Goal: Task Accomplishment & Management: Manage account settings

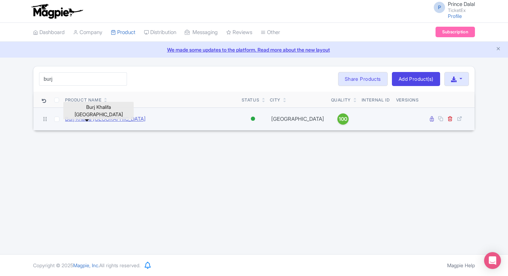
type input "burj"
click at [97, 117] on link "Burj Khalifa [GEOGRAPHIC_DATA]" at bounding box center [105, 119] width 80 height 8
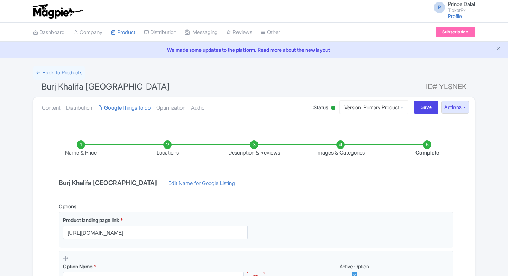
scroll to position [190, 0]
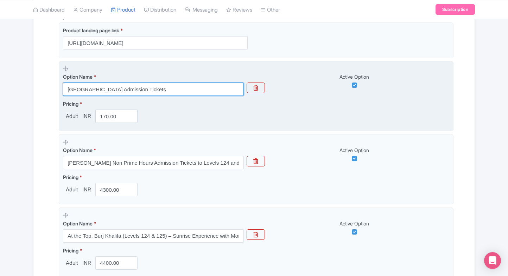
click at [183, 85] on input "Creek Park Admission Tickets" at bounding box center [153, 89] width 181 height 13
paste input "Burj Khalifa Prime Hours Admission Tickets to Levels 124 and 125"
type input "Burj Khalifa Prime Hours Admission Tickets to Levels 124 and 125"
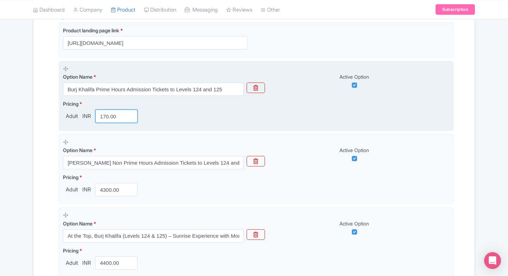
click at [115, 117] on input "170.00" at bounding box center [116, 116] width 42 height 13
click at [119, 118] on input "3100" at bounding box center [116, 116] width 42 height 13
type input "3"
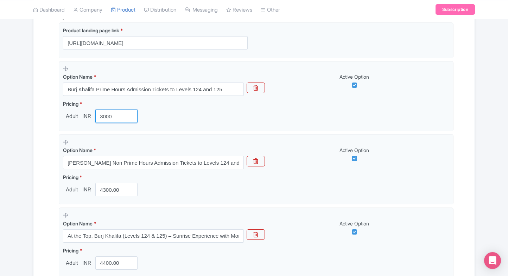
type input "3000"
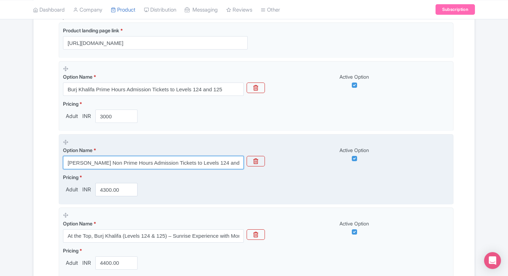
click at [150, 159] on input "Burj Khalifa Non Prime Hours Admission Tickets to Levels 124 and 125" at bounding box center [153, 162] width 181 height 13
paste input "text"
type input "Burj Khalifa Prime Hours Admission Tickets to Levels 124 and 125"
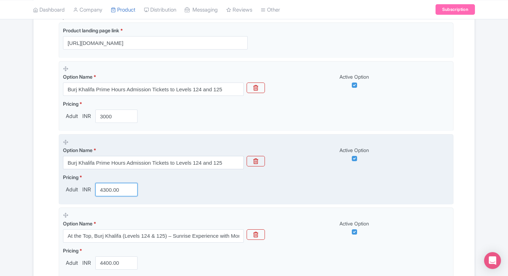
click at [115, 187] on input "4300.00" at bounding box center [116, 189] width 42 height 13
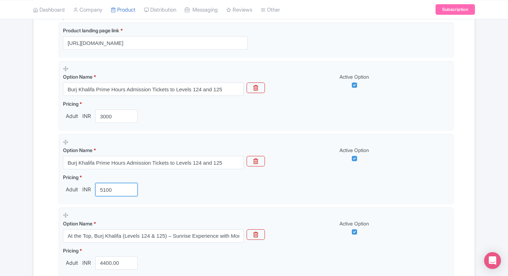
type input "5100"
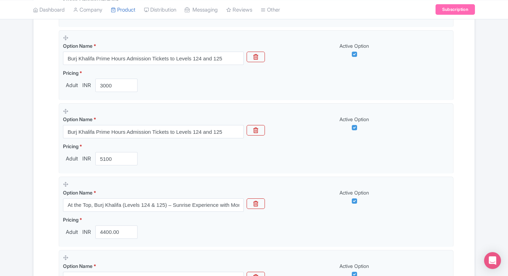
scroll to position [222, 0]
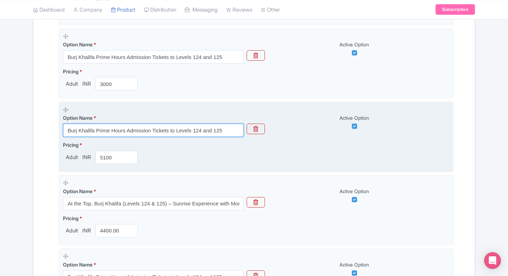
click at [152, 128] on input "Burj Khalifa Prime Hours Admission Tickets to Levels 124 and 125" at bounding box center [153, 130] width 181 height 13
paste input "At the Top, Burj Khalifa (Levels 124 & 125) – Sunrise Experience with Morning T…"
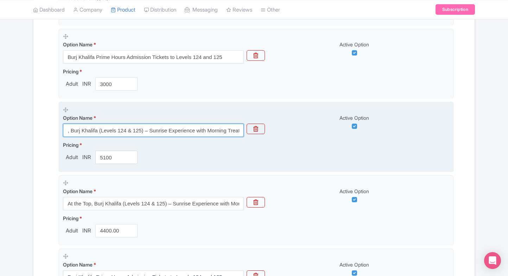
type input "At the Top, Burj Khalifa (Levels 124 & 125) – Sunrise Experience with Morning T…"
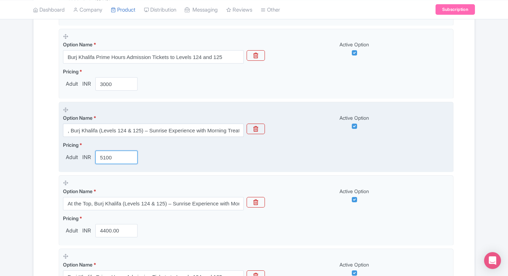
click at [113, 157] on input "5100" at bounding box center [116, 157] width 42 height 13
type input "3100"
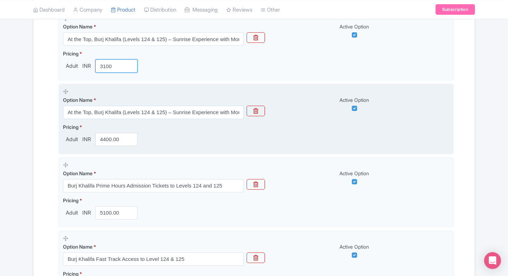
scroll to position [314, 0]
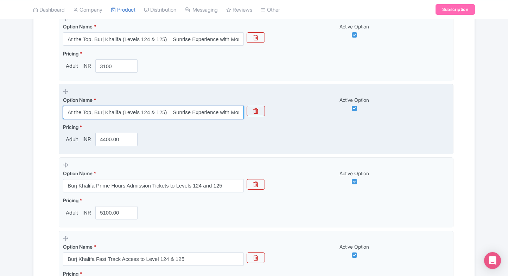
click at [146, 117] on input "At the Top, Burj Khalifa (Levels 124 & 125) – Sunrise Experience with Morning T…" at bounding box center [153, 112] width 181 height 13
paste input "Burj Khalifa Prime Hours Admission Tickets to Levels 124 and 125"
type input "Burj Khalifa Prime Hours Admission Tickets to Levels 124 and 125"
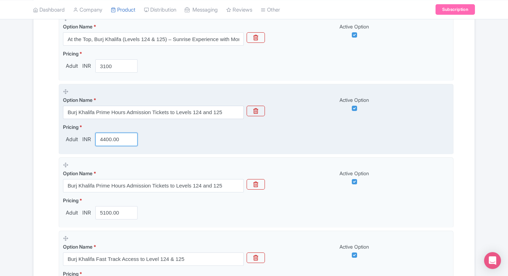
click at [121, 137] on input "4400.00" at bounding box center [116, 139] width 42 height 13
type input "4"
type input "5100"
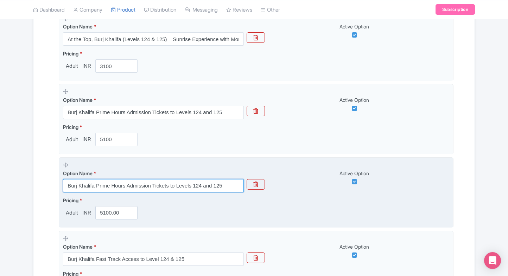
click at [152, 188] on input "Burj Khalifa Prime Hours Admission Tickets to Levels 124 and 125" at bounding box center [153, 185] width 181 height 13
paste input "Admission Tickets to Levels 124 and 125 + entry to Creek Park"
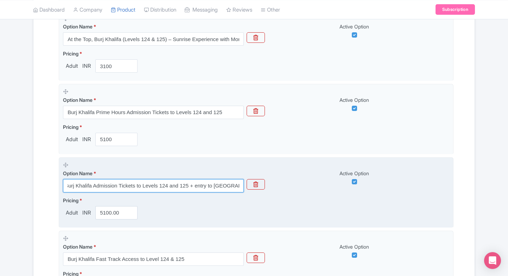
type input "Burj Khalifa Admission Tickets to Levels 124 and 125 + entry to Creek Park"
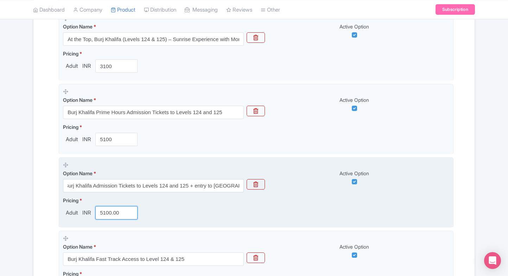
scroll to position [0, 0]
click at [105, 214] on input "5100.00" at bounding box center [116, 212] width 42 height 13
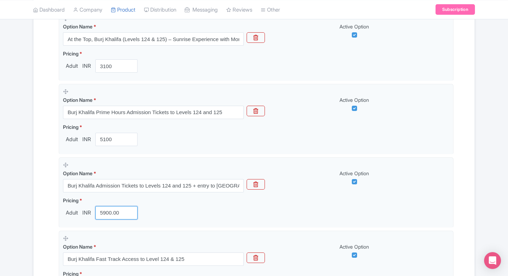
type input "5900.00"
click at [42, 204] on div "Name & Price Locations Description & Reviews Images & Categories Complete Burj …" at bounding box center [254, 272] width 432 height 918
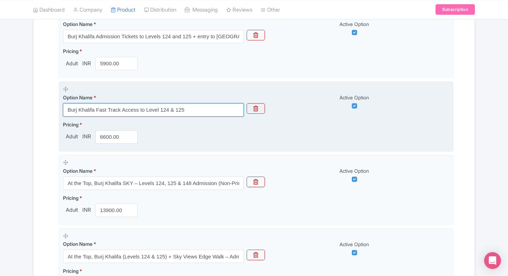
click at [152, 109] on input "Burj Khalifa Fast Track Access to Level 124 & 125" at bounding box center [153, 109] width 181 height 13
paste input "text"
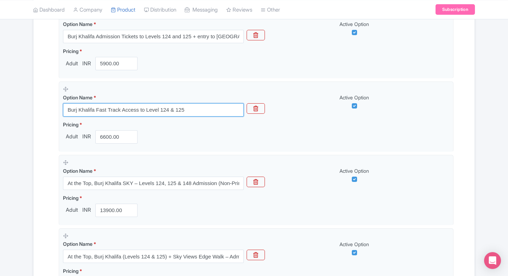
type input "Burj Khalifa Fast Track Access to Level 124 & 125"
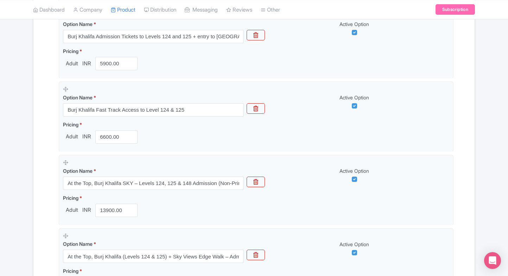
click at [22, 153] on div "← Back to Products Burj Khalifa Dubai ID# YLSNEK Content Distribution Google Th…" at bounding box center [254, 94] width 508 height 983
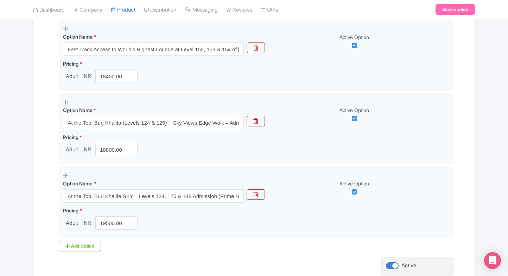
scroll to position [801, 0]
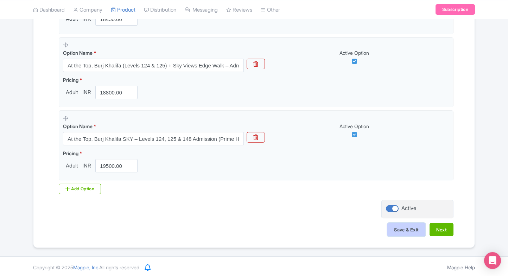
click at [391, 226] on button "Save & Exit" at bounding box center [406, 229] width 38 height 13
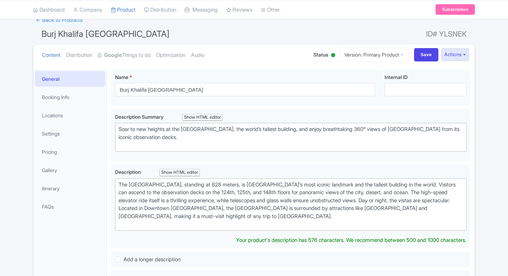
scroll to position [56, 0]
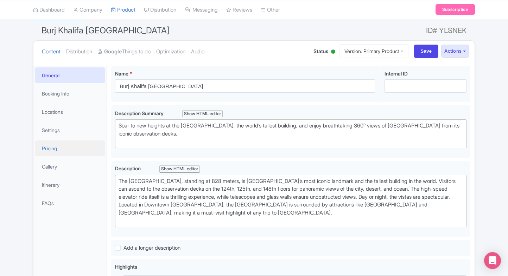
click at [54, 147] on link "Pricing" at bounding box center [70, 149] width 70 height 16
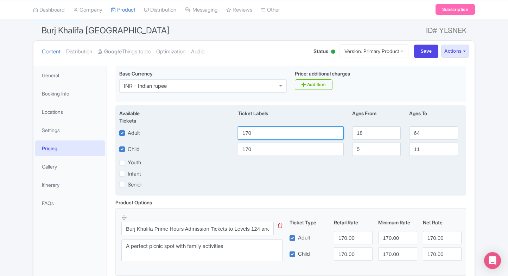
drag, startPoint x: 268, startPoint y: 135, endPoint x: 167, endPoint y: 134, distance: 100.9
click at [167, 134] on div "Adult 170 18 64" at bounding box center [290, 133] width 351 height 13
type input "3000"
click at [252, 150] on input "170" at bounding box center [291, 149] width 106 height 13
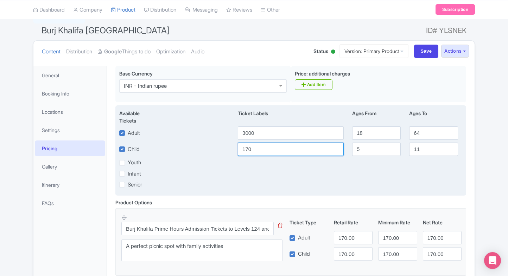
click at [252, 150] on input "170" at bounding box center [291, 149] width 106 height 13
paste input "300"
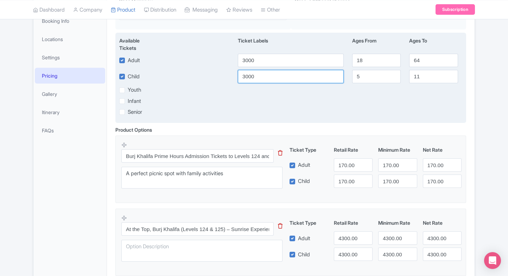
scroll to position [130, 0]
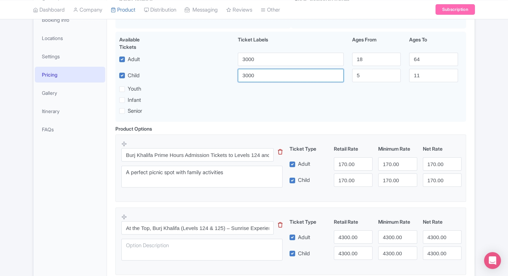
type input "3000"
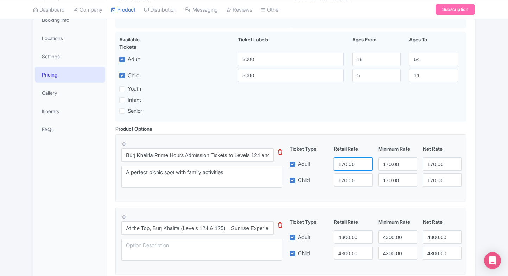
click at [347, 159] on input "170.00" at bounding box center [353, 163] width 39 height 13
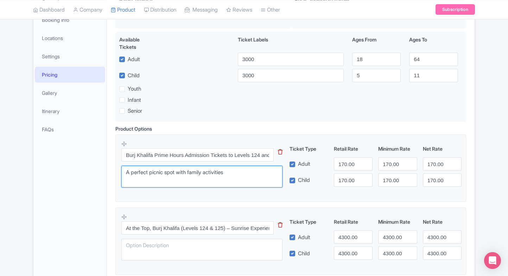
click at [255, 173] on textarea "A perfect picnic spot with family activities" at bounding box center [201, 177] width 161 height 22
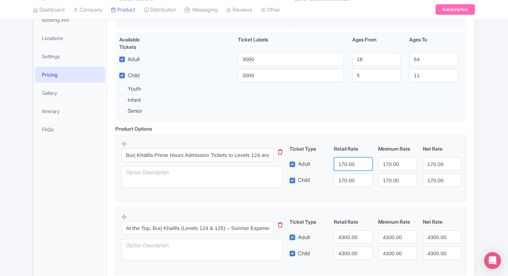
click at [350, 162] on input "170.00" at bounding box center [353, 163] width 39 height 13
paste input "30"
click at [350, 162] on input "3000" at bounding box center [353, 163] width 39 height 13
type input "3000"
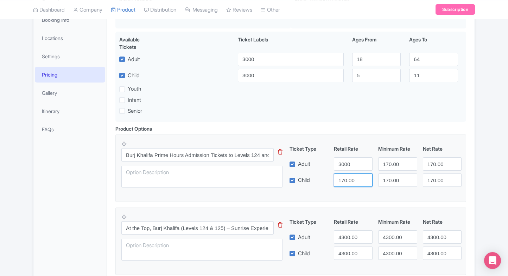
click at [347, 180] on input "170.00" at bounding box center [353, 180] width 39 height 13
paste input "30"
click at [347, 180] on input "3000" at bounding box center [353, 180] width 39 height 13
type input "3000"
click at [383, 170] on input "170.00" at bounding box center [397, 163] width 39 height 13
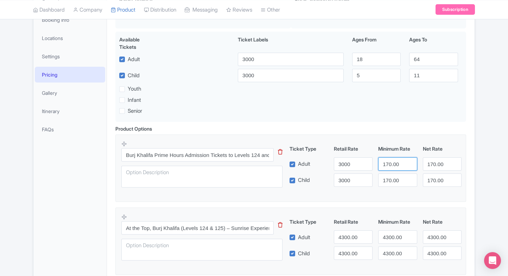
click at [383, 170] on input "170.00" at bounding box center [397, 163] width 39 height 13
paste input "30"
type input "3000"
click at [387, 179] on input "170.00" at bounding box center [397, 180] width 39 height 13
paste input "30"
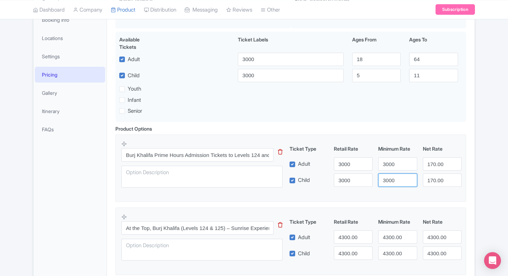
click at [387, 179] on input "3000" at bounding box center [397, 180] width 39 height 13
type input "3000"
click at [437, 164] on input "170.00" at bounding box center [442, 163] width 39 height 13
paste input "30"
click at [437, 164] on input "170.00" at bounding box center [442, 163] width 39 height 13
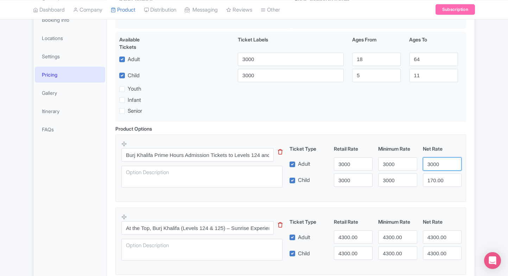
type input "3000"
click at [438, 177] on input "170.00" at bounding box center [442, 180] width 39 height 13
paste input "30"
drag, startPoint x: 438, startPoint y: 177, endPoint x: 454, endPoint y: 173, distance: 16.7
click at [438, 177] on input "170.00" at bounding box center [442, 180] width 39 height 13
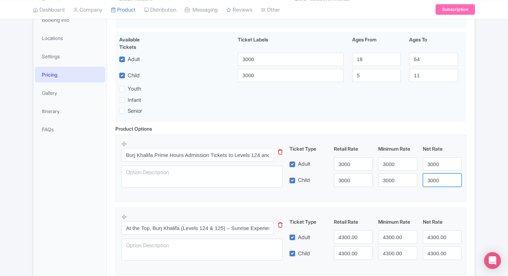
type input "3000"
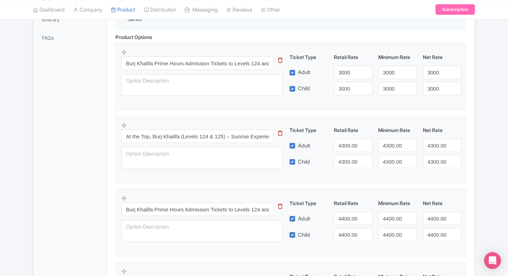
scroll to position [222, 0]
click at [237, 136] on input "At the Top, Burj Khalifa (Levels 124 & 125) – Sunrise Experience with Morning T…" at bounding box center [197, 135] width 152 height 13
click at [343, 140] on input "4300.00" at bounding box center [353, 145] width 39 height 13
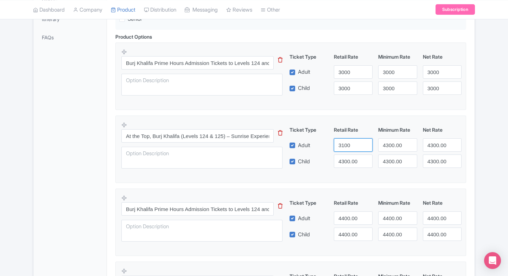
type input "3100"
click at [344, 155] on input "4300.00" at bounding box center [353, 161] width 39 height 13
paste input "31"
drag, startPoint x: 344, startPoint y: 155, endPoint x: 383, endPoint y: 139, distance: 41.7
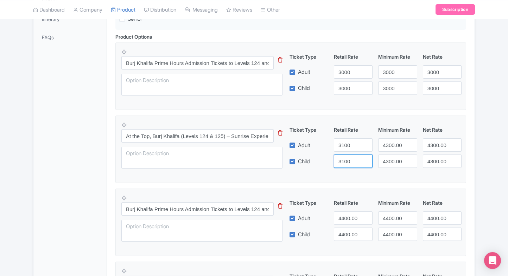
click at [383, 139] on div "Ticket Type Retail Rate Minimum Rate Net Rate Adult 3100 4300.00 4300.00 Child …" at bounding box center [375, 147] width 169 height 42
type input "3100"
click at [383, 139] on input "4300.00" at bounding box center [397, 145] width 39 height 13
paste input "31"
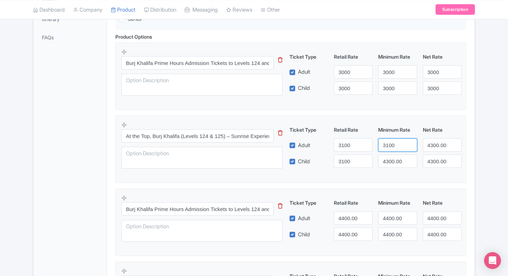
type input "3100"
click at [393, 161] on input "4300.00" at bounding box center [397, 161] width 39 height 13
paste input "31"
drag, startPoint x: 393, startPoint y: 161, endPoint x: 421, endPoint y: 153, distance: 29.4
click at [421, 153] on div "Ticket Type Retail Rate Minimum Rate Net Rate Adult 3100 3100 4300.00 Child 310…" at bounding box center [375, 147] width 169 height 42
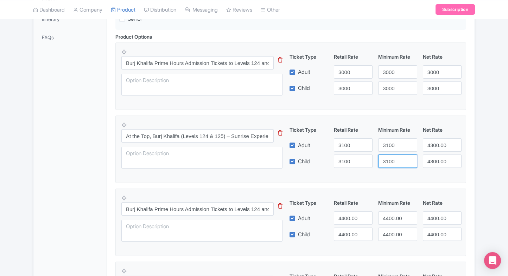
type input "3100"
drag, startPoint x: 421, startPoint y: 153, endPoint x: 431, endPoint y: 147, distance: 11.2
click at [431, 147] on div "Ticket Type Retail Rate Minimum Rate Net Rate Adult 3100 3100 4300.00 Child 310…" at bounding box center [375, 147] width 169 height 42
click at [431, 147] on input "4300.00" at bounding box center [442, 145] width 39 height 13
paste input "31"
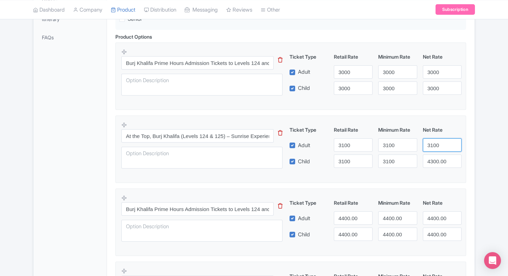
drag, startPoint x: 431, startPoint y: 147, endPoint x: 433, endPoint y: 160, distance: 13.3
click at [433, 160] on div "Ticket Type Retail Rate Minimum Rate Net Rate Adult 3100 3100 3100 Child 3100 3…" at bounding box center [375, 147] width 169 height 42
type input "3100"
click at [433, 160] on input "4300.00" at bounding box center [442, 161] width 39 height 13
paste input "31"
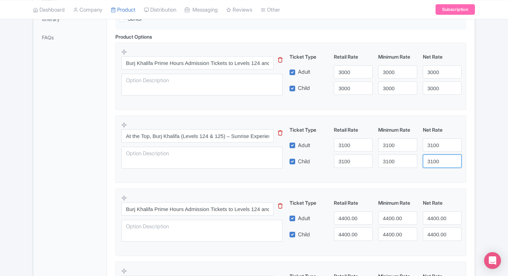
click at [433, 160] on input "3100" at bounding box center [442, 161] width 39 height 13
type input "3100"
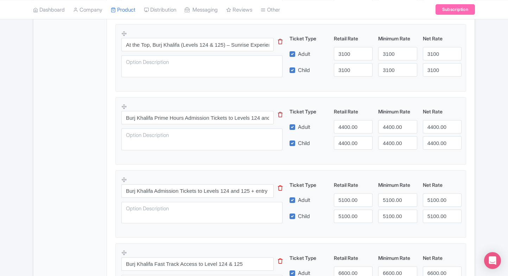
scroll to position [314, 0]
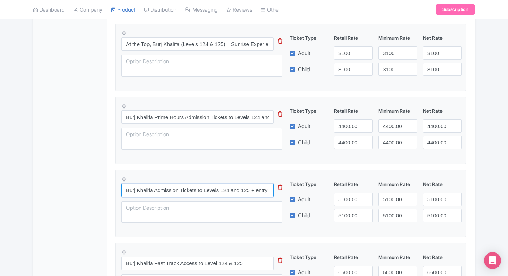
click at [201, 191] on input "Burj Khalifa Admission Tickets to Levels 124 and 125 + entry to Creek Park" at bounding box center [197, 190] width 152 height 13
drag, startPoint x: 225, startPoint y: 108, endPoint x: 219, endPoint y: 111, distance: 6.8
click at [219, 111] on div "Burj Khalifa Prime Hours Admission Tickets to Levels 124 and 125 This tip has n…" at bounding box center [205, 128] width 169 height 51
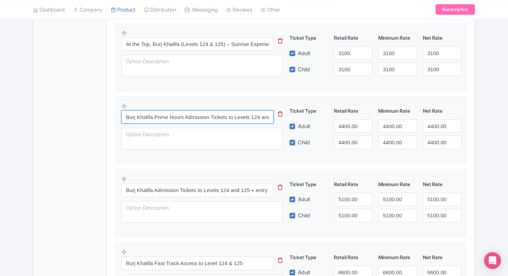
click at [219, 111] on input "Burj Khalifa Prime Hours Admission Tickets to Levels 124 and 125" at bounding box center [197, 116] width 152 height 13
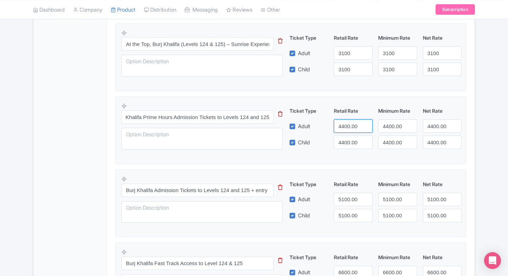
scroll to position [0, 0]
click at [336, 122] on input "4400.00" at bounding box center [353, 126] width 39 height 13
type input "5100"
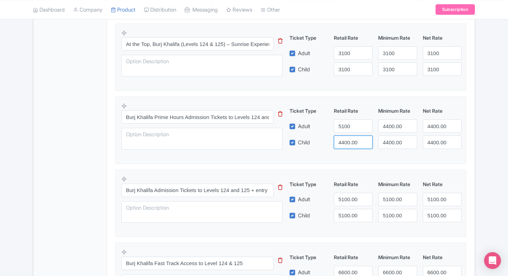
click at [337, 137] on input "4400.00" at bounding box center [353, 142] width 39 height 13
paste input "51"
click at [337, 137] on input "5100" at bounding box center [353, 142] width 39 height 13
type input "5100"
click at [392, 124] on input "4400.00" at bounding box center [397, 126] width 39 height 13
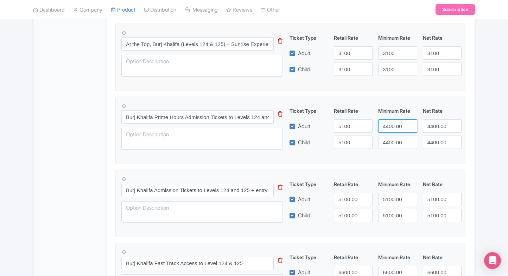
click at [392, 124] on input "4400.00" at bounding box center [397, 126] width 39 height 13
paste input "51"
type input "5100"
click at [395, 141] on input "4400.00" at bounding box center [397, 142] width 39 height 13
paste input "51"
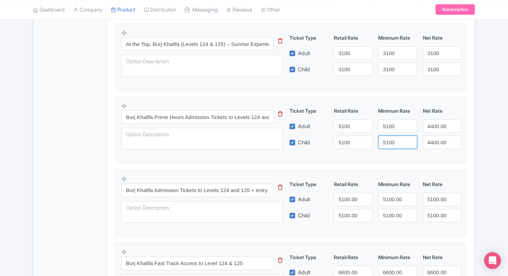
drag, startPoint x: 395, startPoint y: 141, endPoint x: 436, endPoint y: 124, distance: 43.7
click at [436, 124] on div "Ticket Type Retail Rate Minimum Rate Net Rate Adult 5100 5100 4400.00 Child 510…" at bounding box center [375, 128] width 169 height 42
type input "5100"
click at [436, 124] on input "4400.00" at bounding box center [442, 126] width 39 height 13
drag, startPoint x: 436, startPoint y: 124, endPoint x: 436, endPoint y: 145, distance: 20.7
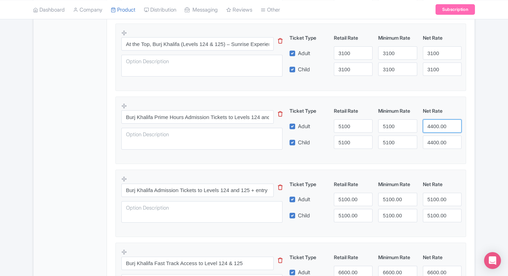
click at [436, 124] on input "4400.00" at bounding box center [442, 126] width 39 height 13
paste input "51"
click at [436, 124] on input "4400.00" at bounding box center [442, 126] width 39 height 13
type input "5100"
click at [436, 145] on input "4400.00" at bounding box center [442, 142] width 39 height 13
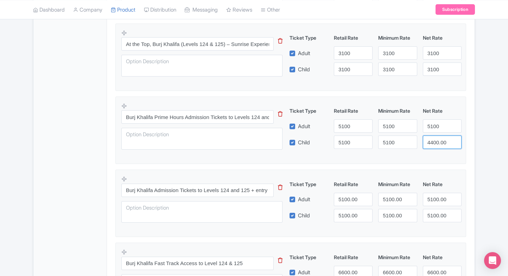
paste input "51"
click at [436, 145] on input "5100" at bounding box center [442, 142] width 39 height 13
type input "5100"
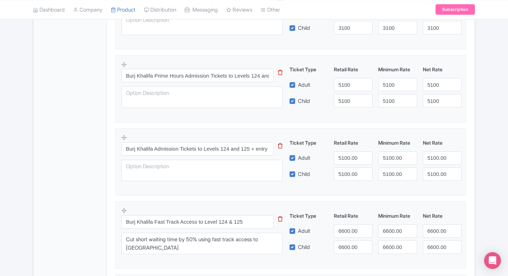
scroll to position [363, 0]
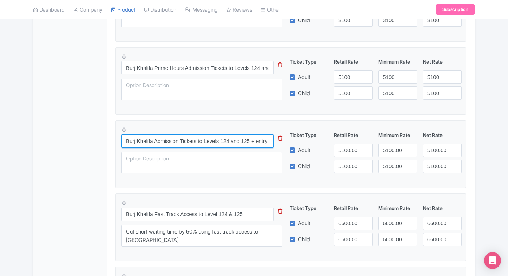
click at [213, 141] on input "Burj Khalifa Admission Tickets to Levels 124 and 125 + entry to Creek Park" at bounding box center [197, 141] width 152 height 13
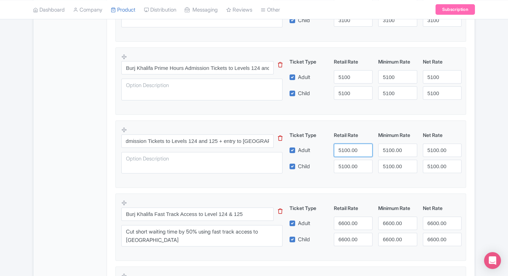
click at [338, 152] on input "5100.00" at bounding box center [353, 150] width 39 height 13
type input "5900"
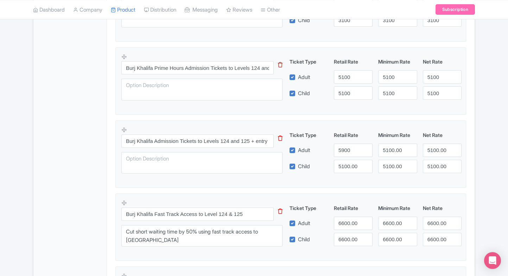
click at [348, 173] on div "Burj Khalifa Admission Tickets to Levels 124 and 125 + entry to Creek Park This…" at bounding box center [290, 152] width 339 height 51
click at [349, 172] on div "Burj Khalifa Admission Tickets to Levels 124 and 125 + entry to Creek Park This…" at bounding box center [290, 152] width 339 height 51
click at [349, 172] on input "5100.00" at bounding box center [353, 166] width 39 height 13
paste input "9"
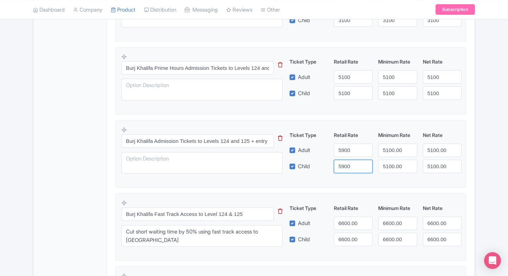
click at [349, 172] on input "5900" at bounding box center [353, 166] width 39 height 13
type input "5900"
click at [390, 152] on input "5100.00" at bounding box center [397, 150] width 39 height 13
paste input "9"
click at [390, 152] on input "5900" at bounding box center [397, 150] width 39 height 13
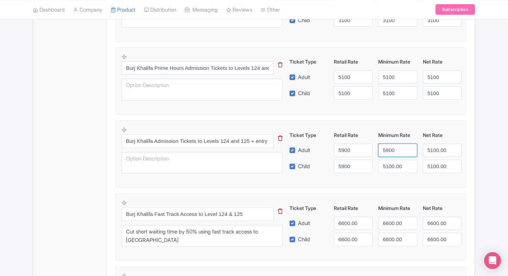
type input "5900"
click at [392, 163] on input "5100.00" at bounding box center [397, 166] width 39 height 13
paste input "9"
drag, startPoint x: 392, startPoint y: 163, endPoint x: 420, endPoint y: 155, distance: 28.4
click at [420, 155] on div "Ticket Type Retail Rate Minimum Rate Net Rate Adult 5900 5900 5100.00 Child 590…" at bounding box center [375, 152] width 169 height 42
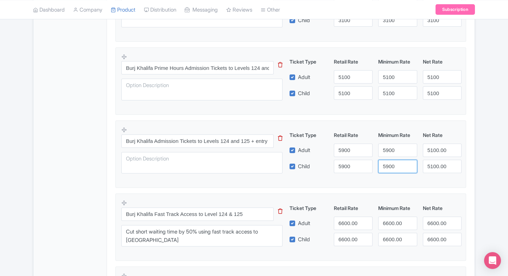
type input "5900"
click at [420, 155] on div "5100.00" at bounding box center [442, 150] width 44 height 13
click at [433, 150] on input "5100.00" at bounding box center [442, 150] width 39 height 13
paste input "9"
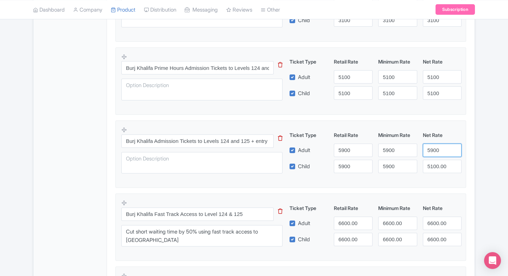
drag, startPoint x: 433, startPoint y: 150, endPoint x: 437, endPoint y: 164, distance: 14.2
click at [437, 164] on div "Ticket Type Retail Rate Minimum Rate Net Rate Adult 5900 5900 5900 Child 5900 5…" at bounding box center [375, 152] width 169 height 42
type input "5900"
click at [437, 164] on input "5100.00" at bounding box center [442, 166] width 39 height 13
paste input "9"
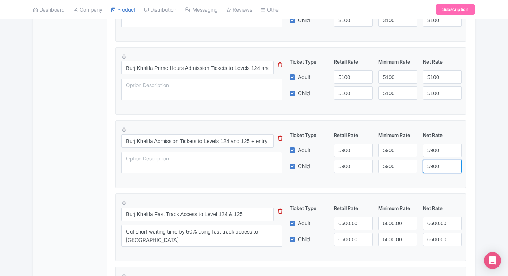
click at [437, 164] on input "5900" at bounding box center [442, 166] width 39 height 13
type input "5900"
click at [470, 156] on div "Burj Khalifa Dubai Name * i Burj Khalifa Dubai Your product's name has 18 chara…" at bounding box center [290, 274] width 367 height 1038
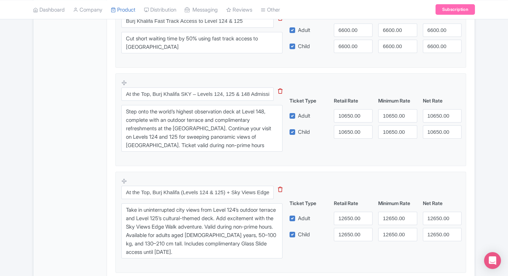
scroll to position [558, 0]
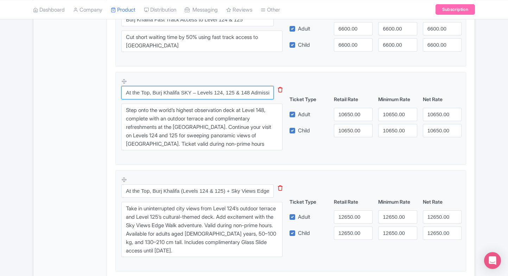
click at [192, 93] on input "At the Top, Burj Khalifa SKY – Levels 124, 125 & 148 Admission (Non-Prime Hours)" at bounding box center [197, 92] width 152 height 13
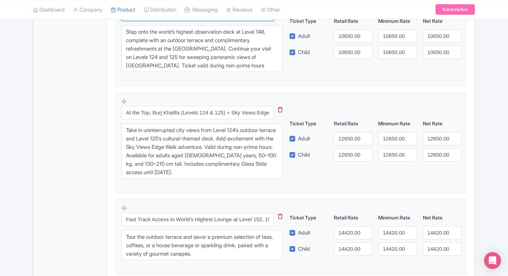
scroll to position [620, 0]
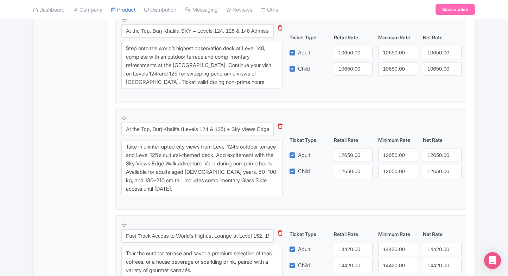
click at [57, 116] on div "General Booking Info Locations Settings Pricing Gallery Itinerary FAQs" at bounding box center [69, 19] width 73 height 1034
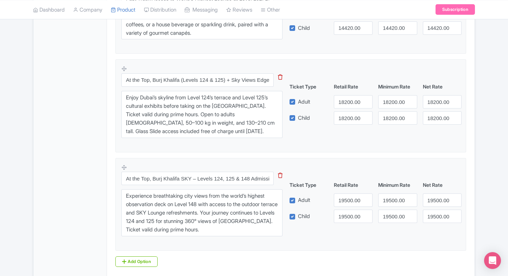
scroll to position [828, 0]
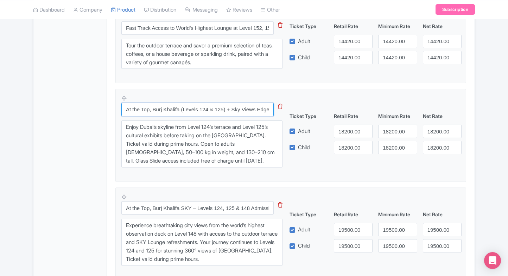
click at [187, 113] on input "At the Top, Burj Khalifa (Levels 124 & 125) + Sky Views Edge Walk – Admission (…" at bounding box center [197, 109] width 152 height 13
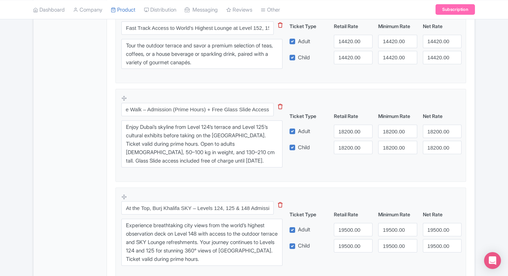
scroll to position [0, 0]
click at [347, 131] on input "18200.00" at bounding box center [353, 131] width 39 height 13
type input "18800.00"
click at [346, 141] on input "18200.00" at bounding box center [353, 147] width 39 height 13
click at [342, 143] on input "18800.00" at bounding box center [353, 147] width 39 height 13
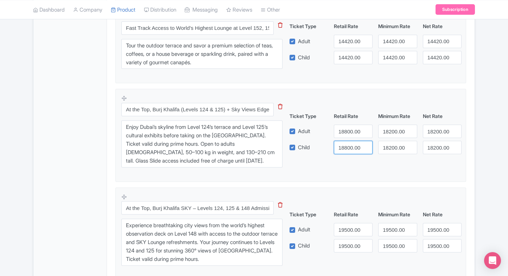
click at [342, 143] on input "18800.00" at bounding box center [353, 147] width 39 height 13
click at [398, 136] on input "18200.00" at bounding box center [397, 131] width 39 height 13
drag, startPoint x: 332, startPoint y: 147, endPoint x: 340, endPoint y: 144, distance: 8.8
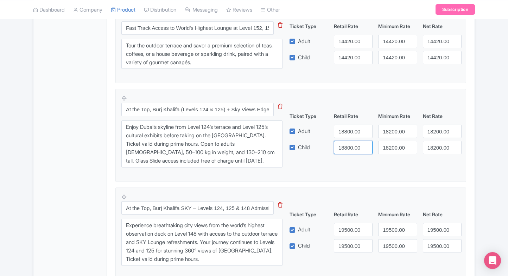
click at [340, 144] on div "18800.00" at bounding box center [353, 147] width 44 height 13
click at [340, 144] on input "18800.00" at bounding box center [353, 147] width 39 height 13
paste input "2"
click at [340, 144] on input "18200.00" at bounding box center [353, 147] width 39 height 13
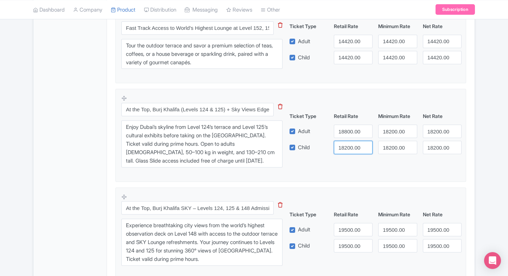
click at [354, 147] on input "18200.00" at bounding box center [353, 147] width 39 height 13
click at [346, 137] on div "Ticket Type Retail Rate Minimum Rate Net Rate Adult 18800.00 18200.00 18200.00 …" at bounding box center [375, 133] width 169 height 42
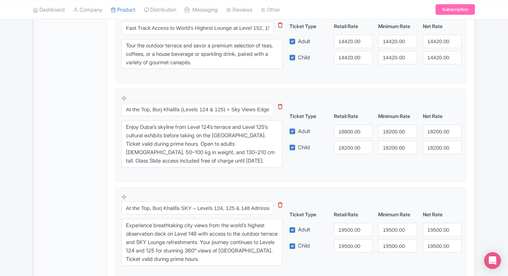
click at [346, 137] on div "Ticket Type Retail Rate Minimum Rate Net Rate Adult 18800.00 18200.00 18200.00 …" at bounding box center [375, 133] width 169 height 42
click at [347, 135] on input "18800.00" at bounding box center [353, 131] width 39 height 13
click at [349, 146] on input "18200.00" at bounding box center [353, 147] width 39 height 13
paste input "8"
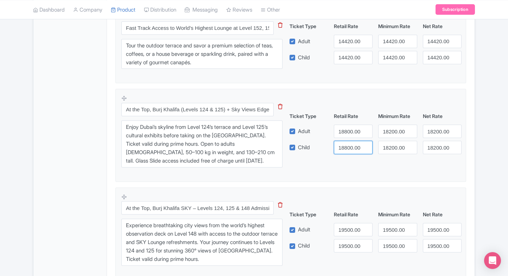
click at [349, 146] on input "18800.00" at bounding box center [353, 147] width 39 height 13
type input "18800.00"
click at [381, 135] on input "18200.00" at bounding box center [397, 131] width 39 height 13
paste input "8"
click at [381, 135] on input "18800.00" at bounding box center [397, 131] width 39 height 13
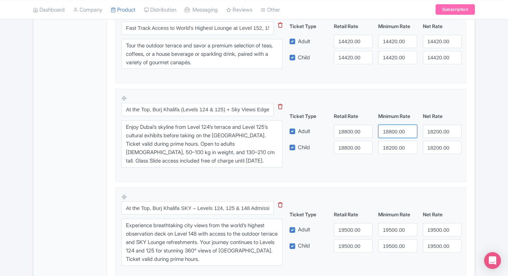
type input "18800.00"
click at [389, 149] on input "18200.00" at bounding box center [397, 147] width 39 height 13
paste input "8"
click at [389, 149] on input "18800.00" at bounding box center [397, 147] width 39 height 13
type input "18800.00"
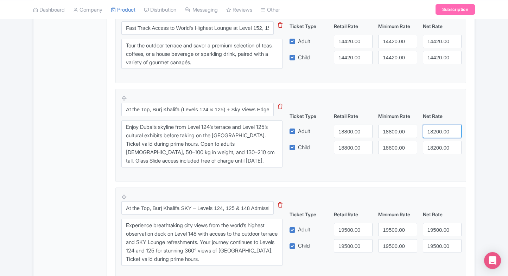
click at [436, 130] on input "18200.00" at bounding box center [442, 131] width 39 height 13
paste input "8"
drag, startPoint x: 436, startPoint y: 130, endPoint x: 436, endPoint y: 145, distance: 14.8
click at [436, 145] on div "Ticket Type Retail Rate Minimum Rate Net Rate Adult 18800.00 18800.00 18800.00 …" at bounding box center [375, 133] width 169 height 42
type input "18800.00"
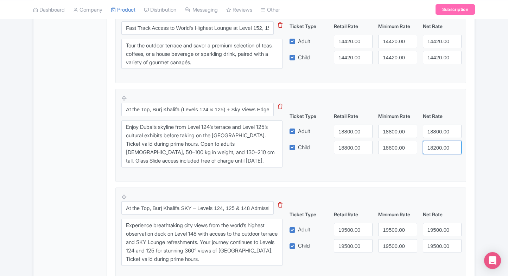
click at [436, 145] on input "18200.00" at bounding box center [442, 147] width 39 height 13
paste input "8"
drag, startPoint x: 436, startPoint y: 145, endPoint x: 469, endPoint y: 138, distance: 34.1
type input "18800.00"
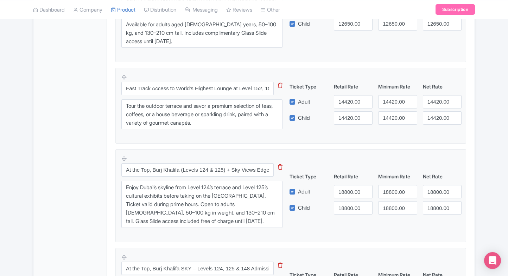
scroll to position [748, 0]
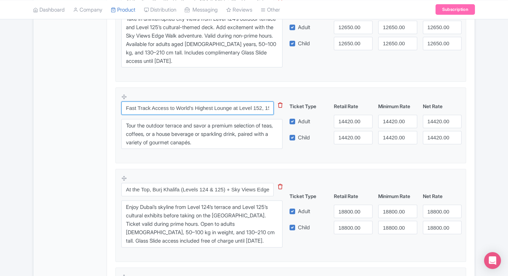
click at [200, 107] on input "Fast Track Access to World's Highest Lounge at Level 152, 153 & 154 of Burj Kha…" at bounding box center [197, 108] width 152 height 13
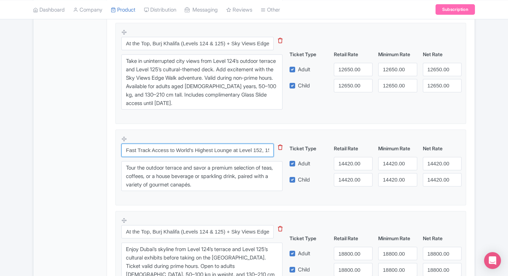
scroll to position [723, 0]
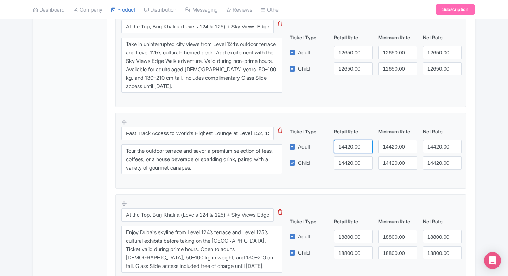
click at [344, 146] on input "14420.00" at bounding box center [353, 146] width 39 height 13
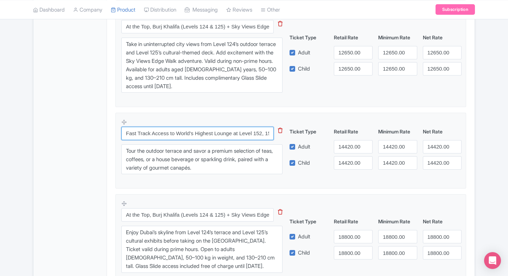
click at [200, 127] on input "Fast Track Access to World's Highest Lounge at Level 152, 153 & 154 of Burj Kha…" at bounding box center [197, 133] width 152 height 13
click at [242, 128] on input "Fast Track Access to World's Highest Lounge at Level 152, 153 & 154 of Burj Kha…" at bounding box center [197, 133] width 152 height 13
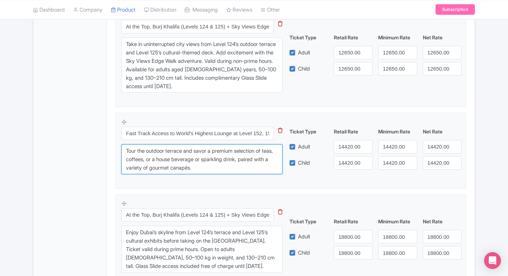
click at [219, 161] on textarea "Tour the outdoor terrace and savor a premium selection of teas, coffees, or a h…" at bounding box center [201, 159] width 161 height 30
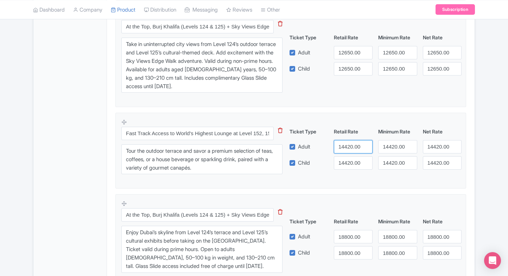
click at [344, 147] on input "14420.00" at bounding box center [353, 146] width 39 height 13
paste input "845"
type input "18450"
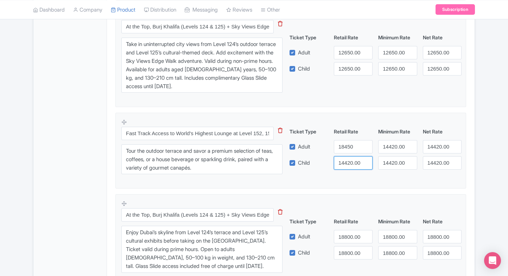
click at [350, 161] on input "14420.00" at bounding box center [353, 162] width 39 height 13
paste input "845"
drag, startPoint x: 350, startPoint y: 161, endPoint x: 387, endPoint y: 147, distance: 39.8
click at [387, 147] on div "Ticket Type Retail Rate Minimum Rate Net Rate Adult 18450 14420.00 14420.00 Chi…" at bounding box center [375, 149] width 169 height 42
type input "18450"
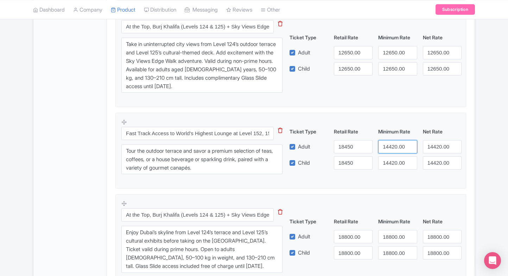
click at [387, 147] on input "14420.00" at bounding box center [397, 146] width 39 height 13
paste input "845"
drag, startPoint x: 387, startPoint y: 147, endPoint x: 389, endPoint y: 161, distance: 13.9
click at [389, 161] on div "Ticket Type Retail Rate Minimum Rate Net Rate Adult 18450 18450 14420.00 Child …" at bounding box center [375, 149] width 169 height 42
type input "18450"
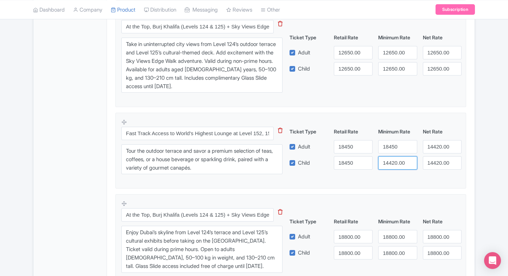
click at [389, 161] on input "14420.00" at bounding box center [397, 162] width 39 height 13
paste input "845"
drag, startPoint x: 389, startPoint y: 161, endPoint x: 430, endPoint y: 143, distance: 44.1
click at [430, 143] on div "Ticket Type Retail Rate Minimum Rate Net Rate Adult 18450 18450 14420.00 Child …" at bounding box center [375, 149] width 169 height 42
type input "18450"
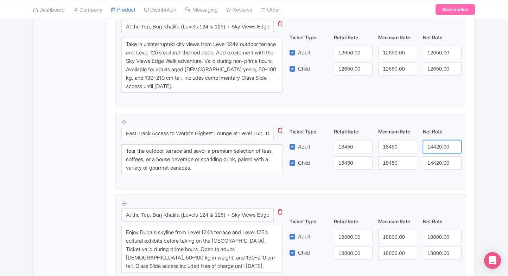
click at [430, 143] on input "14420.00" at bounding box center [442, 146] width 39 height 13
paste input "845"
click at [430, 143] on input "18450" at bounding box center [442, 146] width 39 height 13
type input "18450"
click at [435, 162] on input "14420.00" at bounding box center [442, 162] width 39 height 13
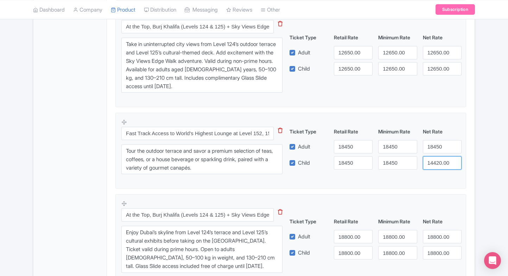
paste input "845"
click at [435, 162] on input "18450" at bounding box center [442, 162] width 39 height 13
type input "18450"
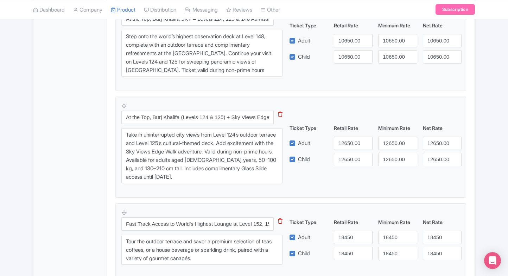
scroll to position [614, 0]
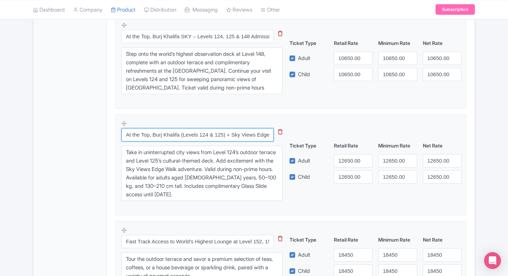
click at [231, 139] on input "At the Top, Burj Khalifa (Levels 124 & 125) + Sky Views Edge Walk – Admission (…" at bounding box center [197, 134] width 152 height 13
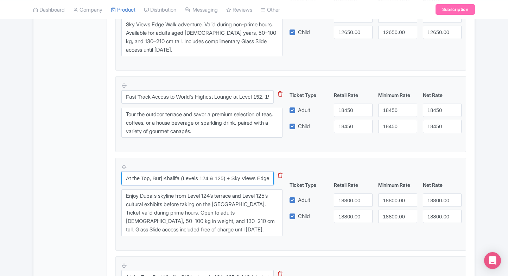
scroll to position [0, 0]
click at [169, 174] on input "At the Top, Burj Khalifa (Levels 124 & 125) + Sky Views Edge Walk – Admission (…" at bounding box center [197, 178] width 152 height 13
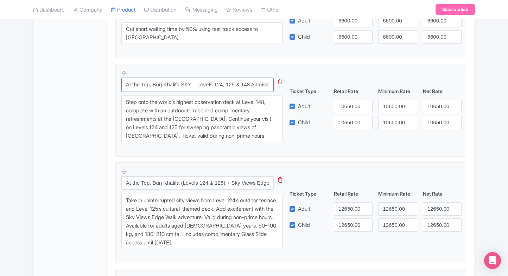
click at [201, 85] on input "At the Top, Burj Khalifa SKY – Levels 124, 125 & 148 Admission (Non-Prime Hours)" at bounding box center [197, 84] width 152 height 13
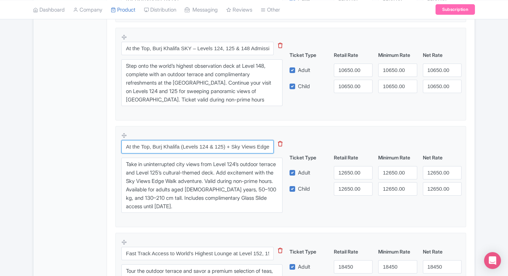
click at [164, 141] on input "At the Top, Burj Khalifa (Levels 124 & 125) + Sky Views Edge Walk – Admission (…" at bounding box center [197, 146] width 152 height 13
click at [92, 158] on div "General Booking Info Locations Settings Pricing Gallery Itinerary FAQs" at bounding box center [69, 37] width 73 height 1034
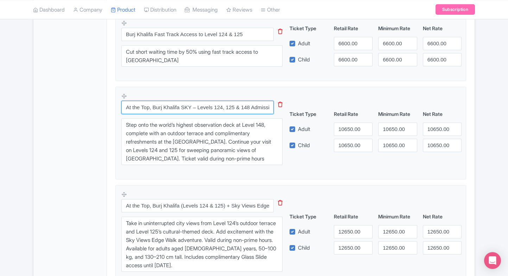
click at [183, 107] on input "At the Top, Burj Khalifa SKY – Levels 124, 125 & 148 Admission (Non-Prime Hours)" at bounding box center [197, 107] width 152 height 13
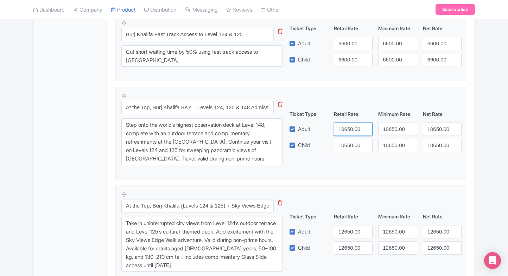
click at [344, 130] on input "10650.00" at bounding box center [353, 129] width 39 height 13
type input "13900"
click at [352, 144] on input "10650.00" at bounding box center [353, 145] width 39 height 13
paste input "39"
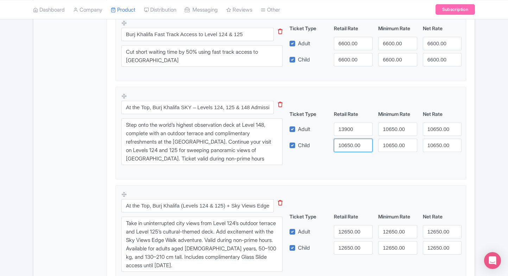
click at [352, 144] on input "10650.00" at bounding box center [353, 145] width 39 height 13
type input "13900"
click at [392, 133] on input "10650.00" at bounding box center [397, 129] width 39 height 13
paste input "39"
drag, startPoint x: 392, startPoint y: 133, endPoint x: 394, endPoint y: 142, distance: 8.9
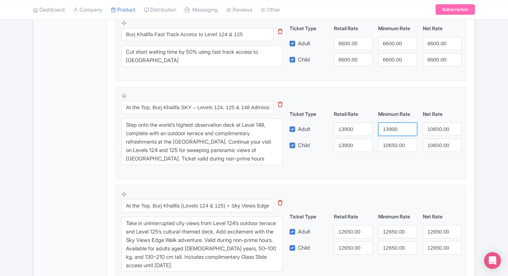
click at [394, 142] on div "Ticket Type Retail Rate Minimum Rate Net Rate Adult 13900 13900 10650.00 Child …" at bounding box center [375, 131] width 169 height 42
type input "13900"
click at [394, 142] on input "10650.00" at bounding box center [397, 145] width 39 height 13
paste input "39"
drag, startPoint x: 394, startPoint y: 142, endPoint x: 426, endPoint y: 133, distance: 33.6
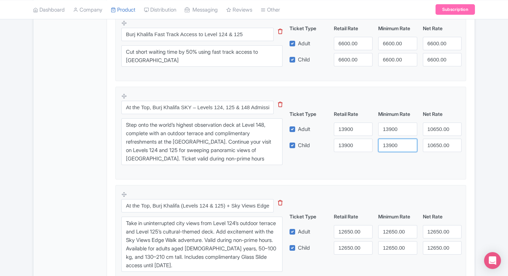
click at [426, 133] on div "Ticket Type Retail Rate Minimum Rate Net Rate Adult 13900 13900 10650.00 Child …" at bounding box center [375, 131] width 169 height 42
type input "13900"
click at [426, 133] on input "10650.00" at bounding box center [442, 129] width 39 height 13
paste input "39"
drag, startPoint x: 426, startPoint y: 133, endPoint x: 428, endPoint y: 141, distance: 8.3
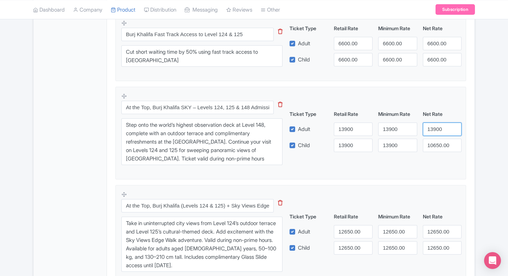
click at [428, 141] on div "Ticket Type Retail Rate Minimum Rate Net Rate Adult 13900 13900 13900 Child 139…" at bounding box center [375, 131] width 169 height 42
type input "13900"
click at [428, 141] on input "10650.00" at bounding box center [442, 145] width 39 height 13
paste input "39"
click at [428, 141] on input "13900" at bounding box center [442, 145] width 39 height 13
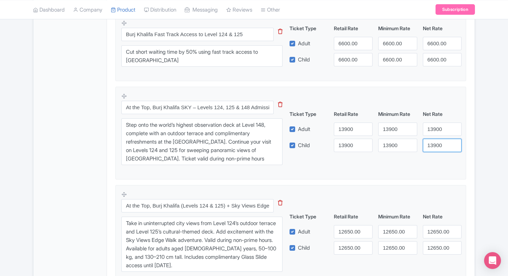
type input "13900"
click at [465, 171] on fieldset "At the Top, Burj Khalifa SKY – Levels 124, 125 & 148 Admission (Non-Prime Hours…" at bounding box center [290, 133] width 350 height 93
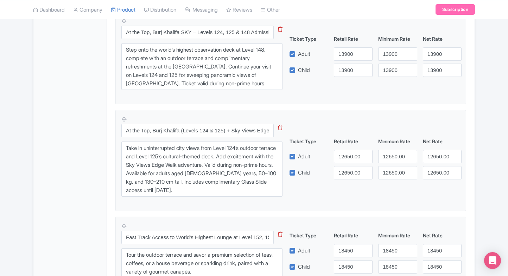
scroll to position [619, 0]
click at [159, 128] on input "At the Top, Burj Khalifa (Levels 124 & 125) + Sky Views Edge Walk – Admission (…" at bounding box center [197, 130] width 152 height 13
click at [344, 150] on input "12650.00" at bounding box center [353, 156] width 39 height 13
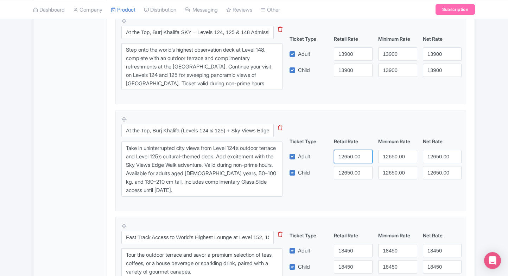
paste input "69"
drag, startPoint x: 345, startPoint y: 159, endPoint x: 345, endPoint y: 169, distance: 10.5
click at [345, 169] on div "Ticket Type Retail Rate Minimum Rate Net Rate Adult 16900 12650.00 12650.00 Chi…" at bounding box center [375, 159] width 169 height 42
type input "16900"
paste input "16900"
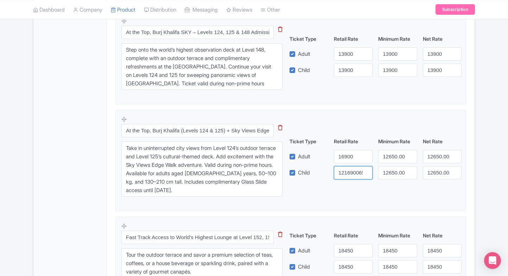
click at [345, 169] on input "1216900650.00" at bounding box center [353, 172] width 39 height 13
click at [343, 175] on input "1216900650.00" at bounding box center [353, 172] width 39 height 13
paste input "69"
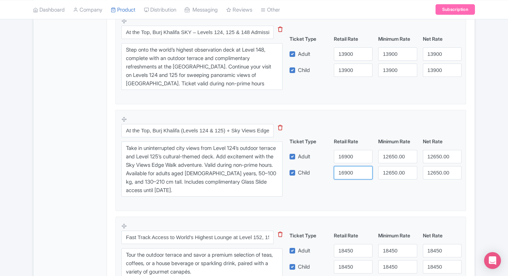
type input "16900"
click at [391, 166] on input "12650.00" at bounding box center [397, 172] width 39 height 13
paste input "69"
type input "16900"
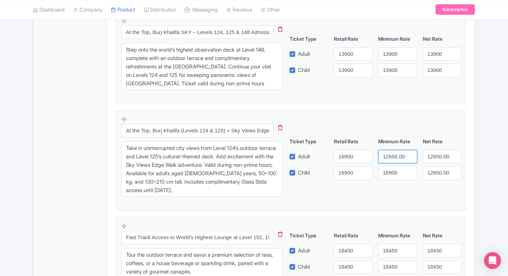
click at [396, 156] on input "12650.00" at bounding box center [397, 156] width 39 height 13
paste input "69"
drag, startPoint x: 396, startPoint y: 156, endPoint x: 433, endPoint y: 156, distance: 36.9
click at [433, 156] on div "Adult 16900 16900 12650.00" at bounding box center [375, 156] width 178 height 13
type input "16900"
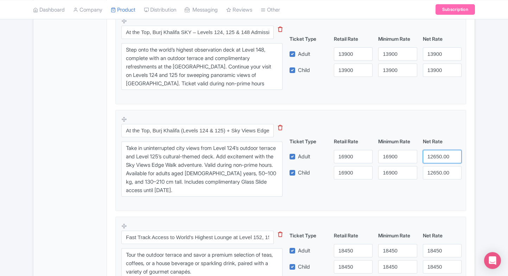
click at [433, 156] on input "12650.00" at bounding box center [442, 156] width 39 height 13
paste input "69"
type input "16900"
click at [437, 167] on input "12650.00" at bounding box center [442, 172] width 39 height 13
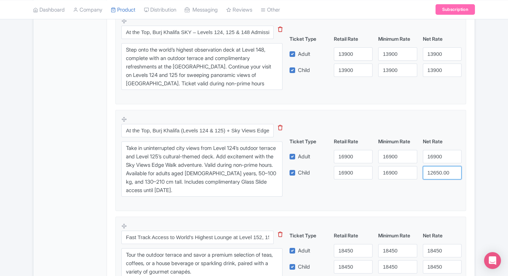
paste input "69"
click at [437, 167] on input "16900" at bounding box center [442, 172] width 39 height 13
type input "16900"
click at [468, 158] on div "Product Options i Burj Khalifa Prime Hours Admission Tickets to Levels 124 and …" at bounding box center [290, 72] width 359 height 870
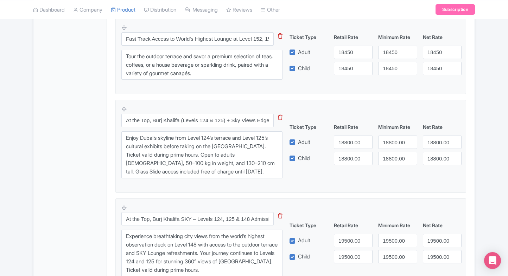
scroll to position [909, 0]
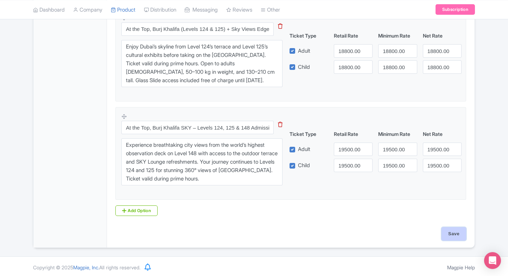
click at [461, 231] on input "Save" at bounding box center [453, 233] width 25 height 13
type input "Saving..."
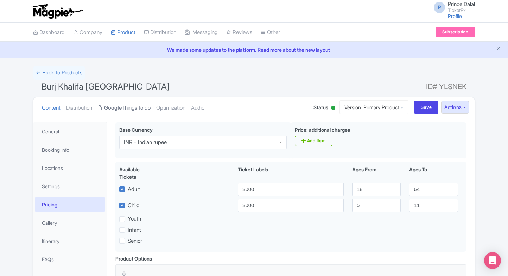
click at [135, 108] on link "Google Things to do" at bounding box center [124, 108] width 53 height 22
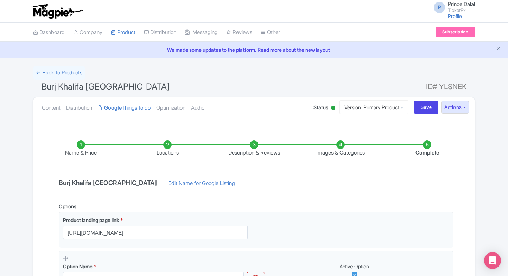
click at [38, 109] on div "Content Distribution Google Things to do Optimization Audio Status Active Inact…" at bounding box center [253, 107] width 441 height 21
click at [43, 109] on link "Content" at bounding box center [51, 108] width 19 height 22
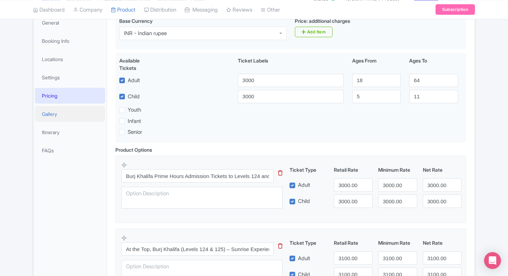
scroll to position [1, 0]
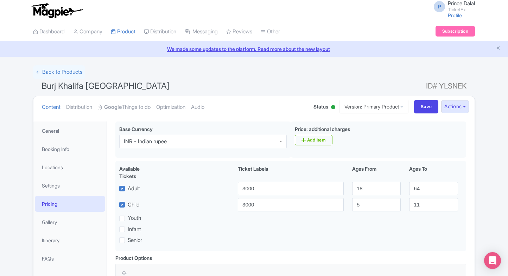
click at [0, 93] on html "P Prince Dalal TicketEx Profile Users Settings Sign out Dashboard Company Produ…" at bounding box center [254, 137] width 508 height 276
click at [122, 50] on link "My Products" at bounding box center [144, 49] width 67 height 11
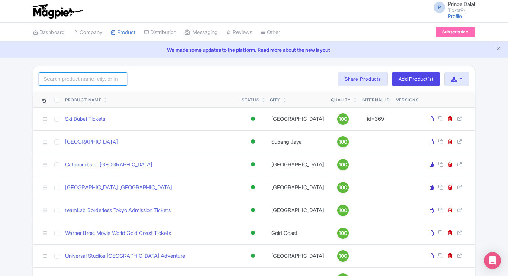
click at [58, 77] on input "search" at bounding box center [83, 78] width 88 height 13
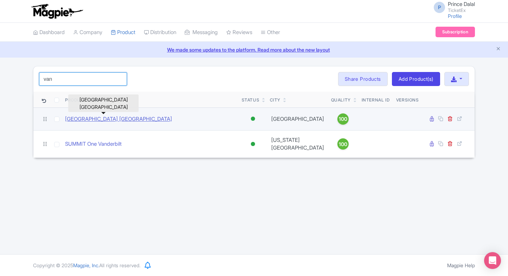
type input "van"
click at [89, 121] on link "[GEOGRAPHIC_DATA] [GEOGRAPHIC_DATA]" at bounding box center [118, 119] width 107 height 8
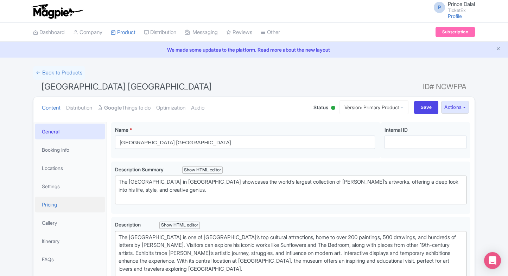
click at [53, 206] on link "Pricing" at bounding box center [70, 205] width 70 height 16
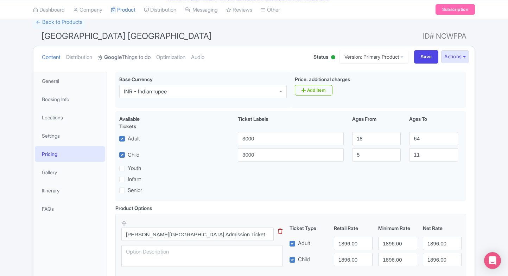
scroll to position [45, 0]
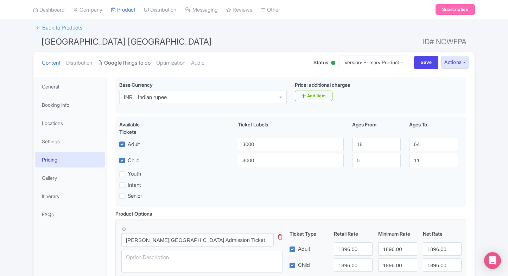
click at [122, 63] on strong "Google" at bounding box center [113, 63] width 18 height 8
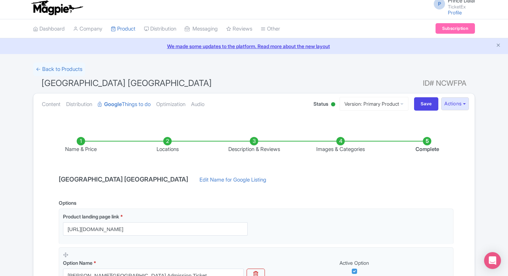
scroll to position [0, 0]
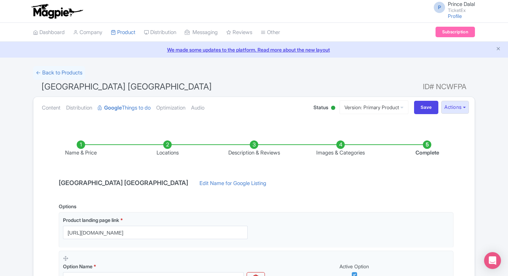
click at [41, 103] on ul "Content Distribution Google Things to do Optimization Audio" at bounding box center [170, 107] width 263 height 21
click at [46, 109] on link "Content" at bounding box center [51, 108] width 19 height 22
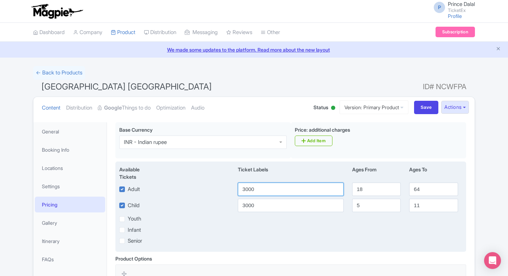
drag, startPoint x: 275, startPoint y: 190, endPoint x: 191, endPoint y: 187, distance: 84.1
click at [191, 187] on div "Adult 3000 18 64" at bounding box center [290, 189] width 351 height 13
type input "1467"
click at [258, 203] on input "3000" at bounding box center [291, 205] width 106 height 13
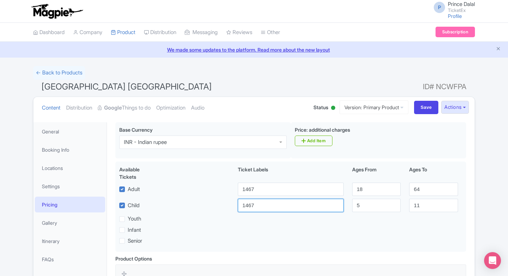
type input "1467"
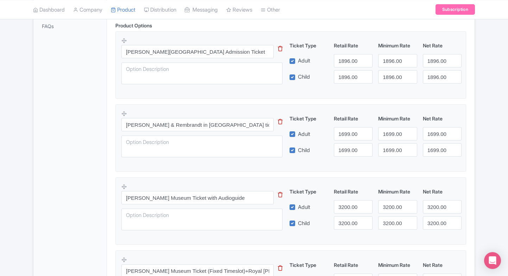
scroll to position [425, 0]
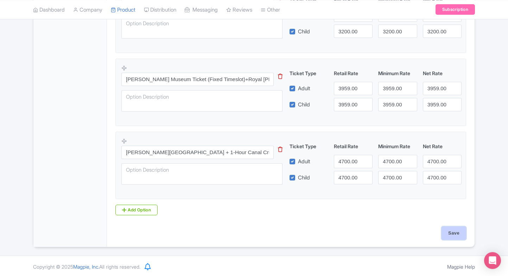
click at [451, 233] on input "Save" at bounding box center [453, 233] width 25 height 13
type input "Saving..."
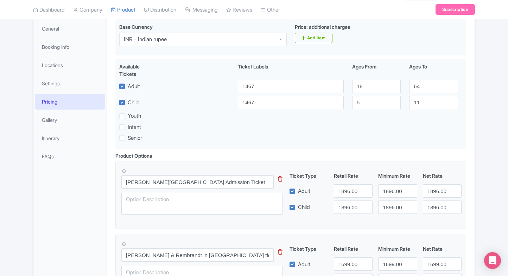
scroll to position [0, 0]
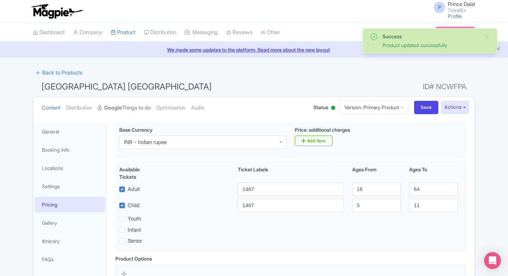
click at [107, 111] on strong "Google" at bounding box center [113, 108] width 18 height 8
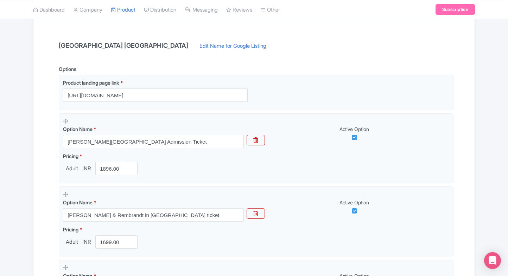
scroll to position [138, 0]
drag, startPoint x: 183, startPoint y: 213, endPoint x: 17, endPoint y: 217, distance: 166.0
click at [17, 217] on div "Success Product updated successfully ← Back to Products [GEOGRAPHIC_DATA] [GEOG…" at bounding box center [254, 236] width 508 height 616
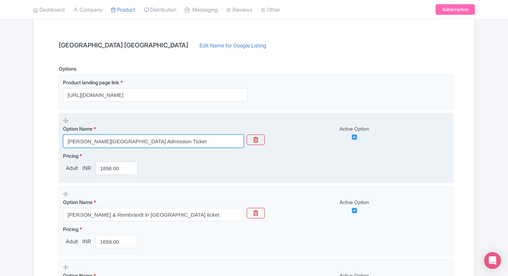
drag, startPoint x: 174, startPoint y: 142, endPoint x: 62, endPoint y: 137, distance: 112.6
click at [62, 137] on fieldset "Option Name * [GEOGRAPHIC_DATA] Admission Ticket Active Option Pricing * Adult …" at bounding box center [256, 148] width 394 height 71
paste input "[PERSON_NAME] & Rembrandt in [GEOGRAPHIC_DATA] t"
type input "[PERSON_NAME] & Rembrandt in [GEOGRAPHIC_DATA] ticket"
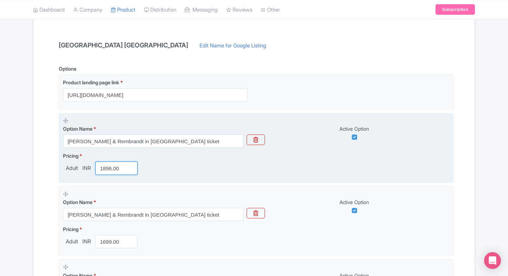
click at [109, 165] on input "1896.00" at bounding box center [116, 168] width 42 height 13
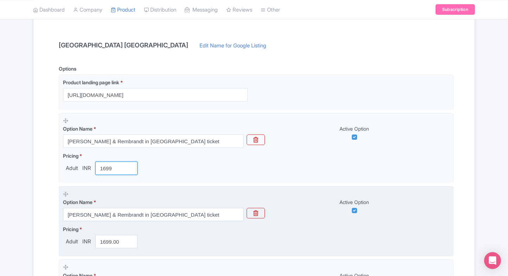
type input "1699"
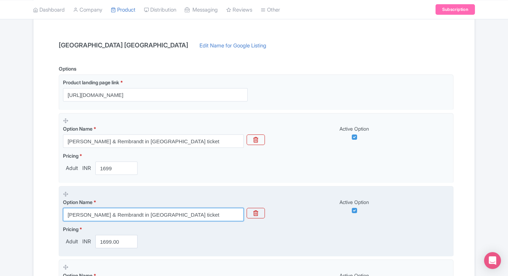
click at [131, 216] on input "[PERSON_NAME] & Rembrandt in [GEOGRAPHIC_DATA] ticket" at bounding box center [153, 214] width 181 height 13
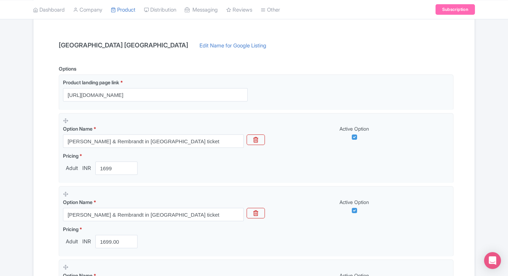
click at [33, 166] on div "Content Distribution Google Things to do Optimization Audio Status Active Inact…" at bounding box center [254, 252] width 442 height 586
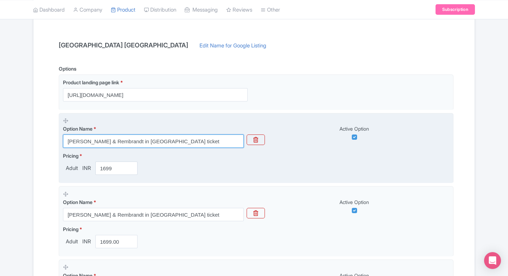
click at [161, 140] on input "[PERSON_NAME] & Rembrandt in [GEOGRAPHIC_DATA] ticket" at bounding box center [153, 141] width 181 height 13
paste input "Van Gogh Museum Admission T"
click at [161, 140] on input "[PERSON_NAME] & Rembrandt in [GEOGRAPHIC_DATA] ticket" at bounding box center [153, 141] width 181 height 13
type input "[PERSON_NAME][GEOGRAPHIC_DATA] Admission Ticket"
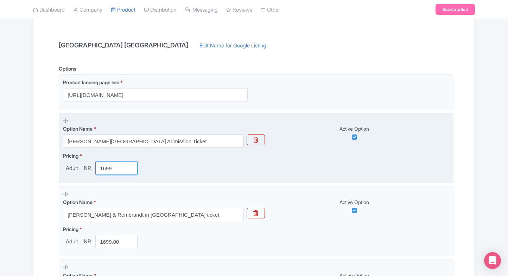
click at [109, 166] on input "1699" at bounding box center [116, 168] width 42 height 13
type input "1467"
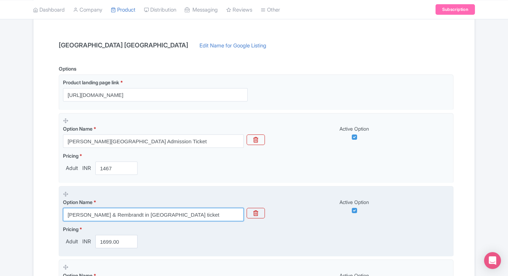
click at [124, 216] on input "[PERSON_NAME] & Rembrandt in [GEOGRAPHIC_DATA] ticket" at bounding box center [153, 214] width 181 height 13
paste input "text"
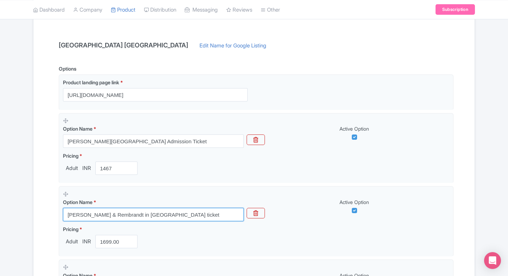
type input "[PERSON_NAME] & Rembrandt in [GEOGRAPHIC_DATA] ticket"
click at [25, 201] on div "Success Product updated successfully ← Back to Products Van Gogh Museum Amsterd…" at bounding box center [254, 236] width 508 height 616
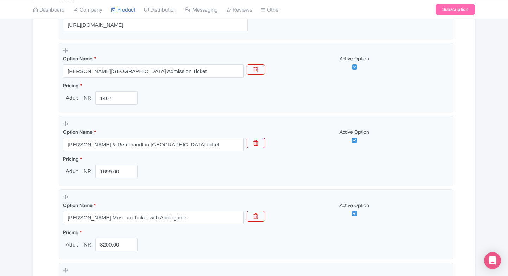
scroll to position [170, 0]
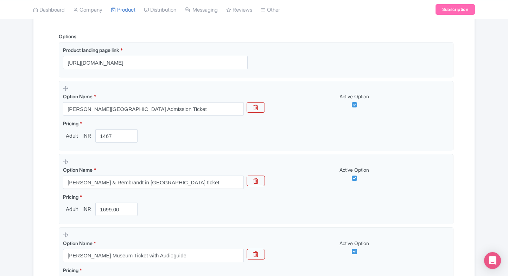
click at [25, 201] on div "Success Product updated successfully ← Back to Products Van Gogh Museum Amsterd…" at bounding box center [254, 204] width 508 height 616
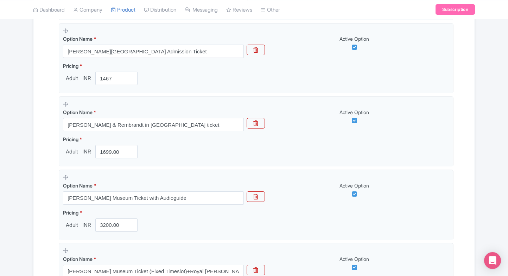
scroll to position [434, 0]
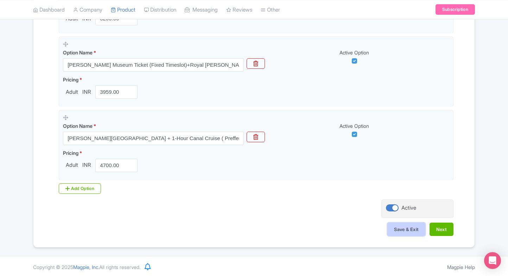
click at [401, 230] on button "Save & Exit" at bounding box center [406, 229] width 38 height 13
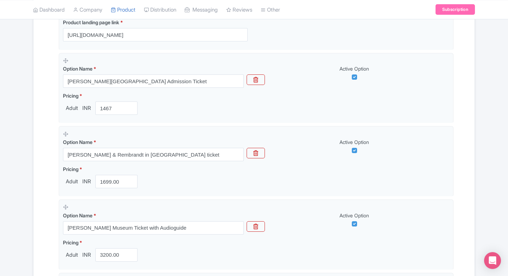
scroll to position [157, 0]
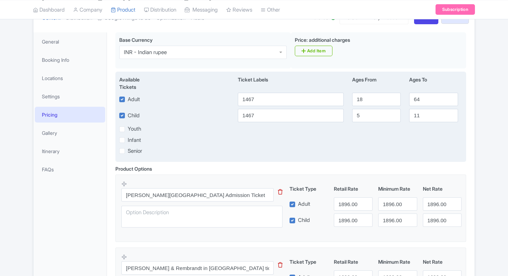
scroll to position [91, 0]
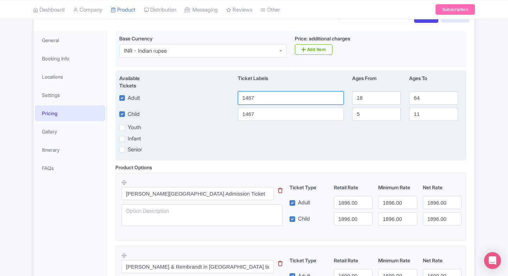
click at [262, 100] on input "1467" at bounding box center [291, 97] width 106 height 13
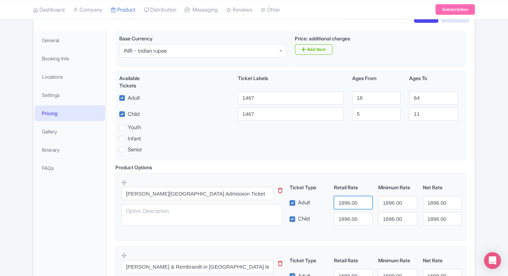
click at [337, 200] on input "1896.00" at bounding box center [353, 202] width 39 height 13
paste input "467"
click at [337, 200] on input "1896.00" at bounding box center [353, 202] width 39 height 13
type input "1467"
click at [353, 217] on input "1896.00" at bounding box center [353, 218] width 39 height 13
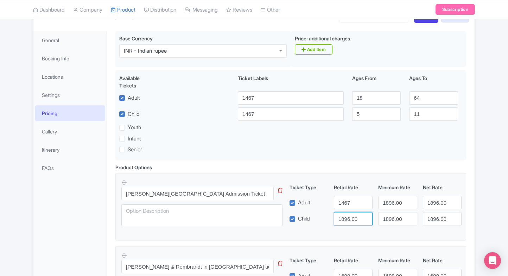
paste input "467"
click at [353, 217] on input "1467" at bounding box center [353, 218] width 39 height 13
type input "1467"
click at [395, 205] on input "1896.00" at bounding box center [397, 202] width 39 height 13
paste input "467"
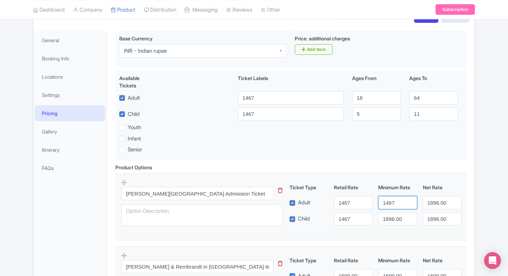
drag, startPoint x: 395, startPoint y: 205, endPoint x: 395, endPoint y: 220, distance: 15.1
click at [395, 220] on div "Ticket Type Retail Rate Minimum Rate Net Rate Adult 1467 1467 1896.00 Child 146…" at bounding box center [375, 205] width 169 height 42
type input "1467"
click at [395, 220] on input "1896.00" at bounding box center [397, 218] width 39 height 13
paste input "467"
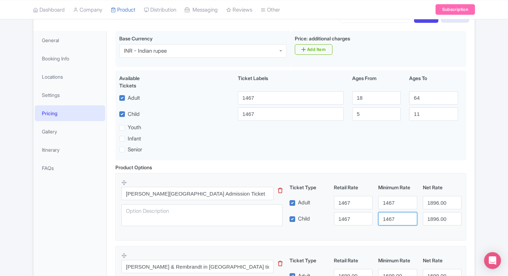
click at [395, 220] on input "1467" at bounding box center [397, 218] width 39 height 13
type input "1467"
click at [440, 202] on input "1896.00" at bounding box center [442, 202] width 39 height 13
paste input "467"
drag, startPoint x: 440, startPoint y: 202, endPoint x: 440, endPoint y: 223, distance: 21.4
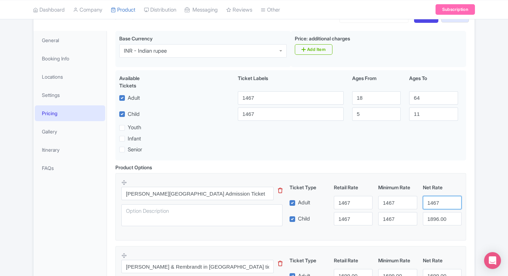
click at [440, 223] on div "Ticket Type Retail Rate Minimum Rate Net Rate Adult 1467 1467 1467 Child 1467 1…" at bounding box center [375, 205] width 169 height 42
type input "1467"
click at [440, 223] on input "1896.00" at bounding box center [442, 218] width 39 height 13
paste input "467"
click at [440, 223] on input "1467" at bounding box center [442, 218] width 39 height 13
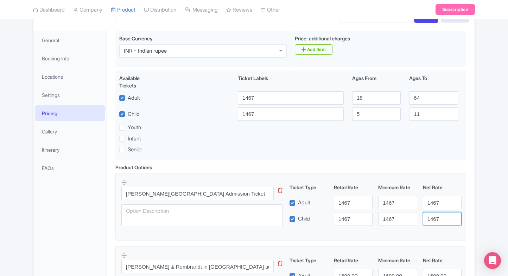
type input "1467"
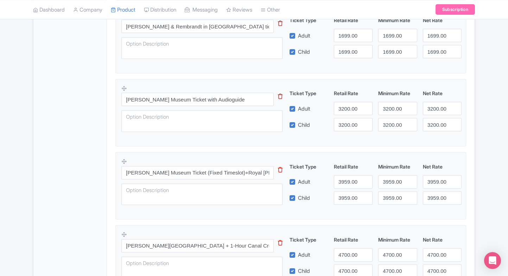
scroll to position [425, 0]
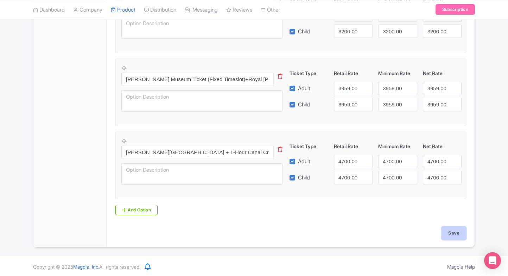
click at [453, 228] on input "Save" at bounding box center [453, 233] width 25 height 13
type input "Saving..."
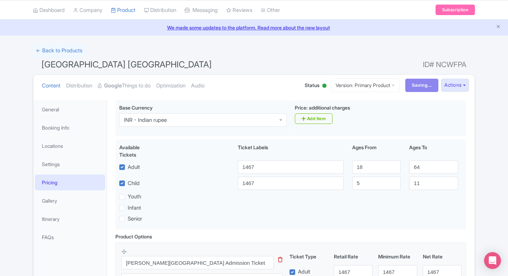
scroll to position [0, 0]
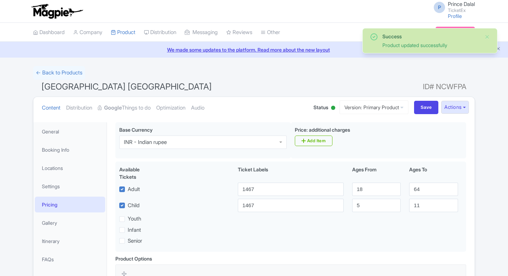
scroll to position [122, 0]
